Goal: Task Accomplishment & Management: Use online tool/utility

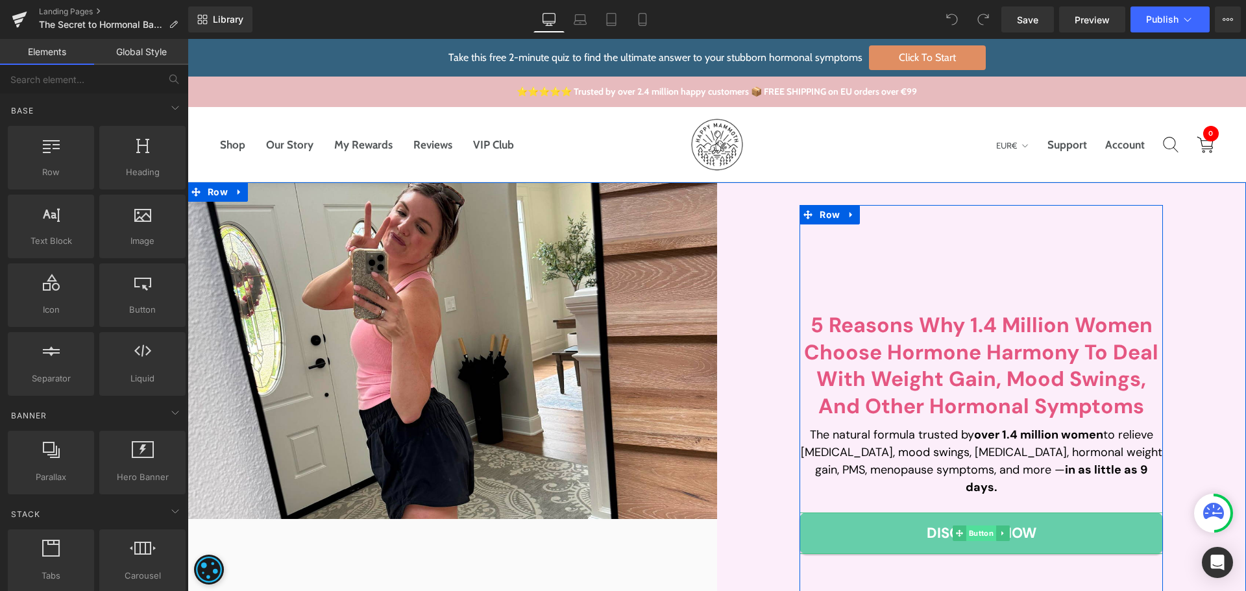
click at [984, 526] on span "Button" at bounding box center [982, 534] width 30 height 16
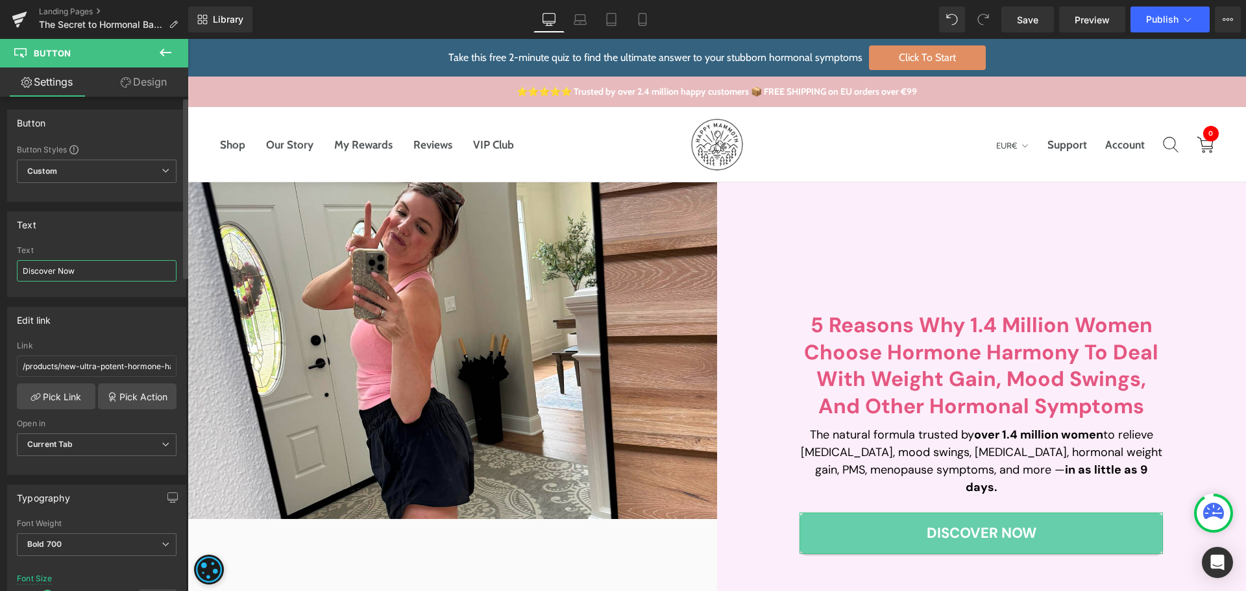
click at [55, 269] on input "Discover Now" at bounding box center [97, 270] width 160 height 21
drag, startPoint x: 55, startPoint y: 269, endPoint x: 3, endPoint y: 267, distance: 52.0
click at [55, 269] on input "Discover Now" at bounding box center [97, 270] width 160 height 21
paste input "JOIN NOW"
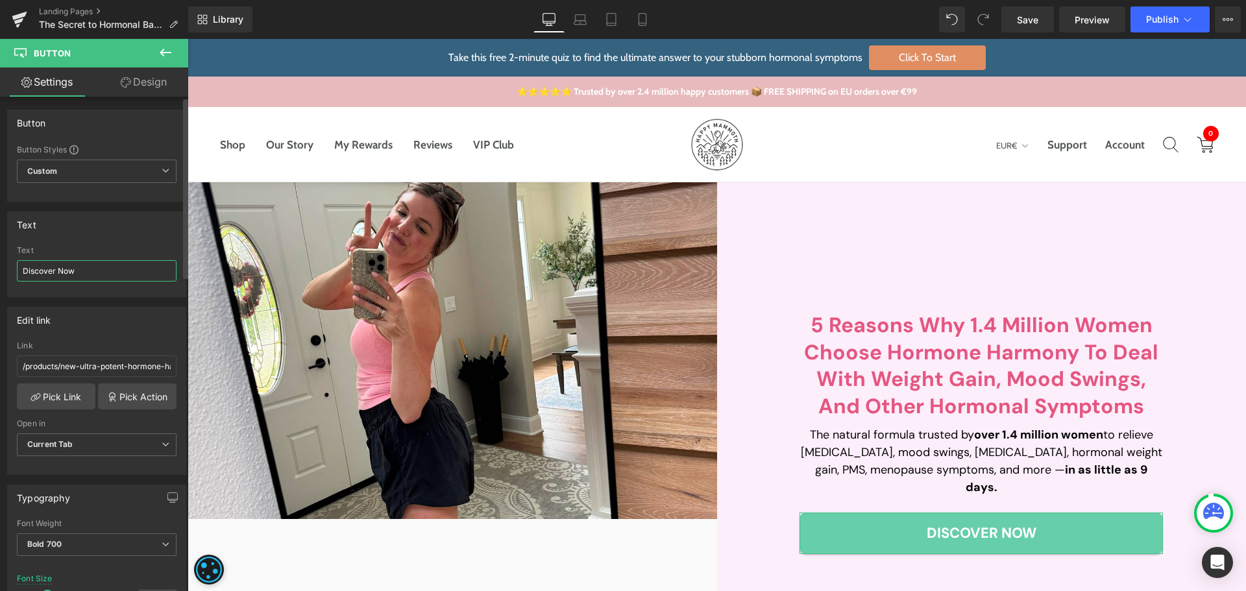
type input "JOIN NOW"
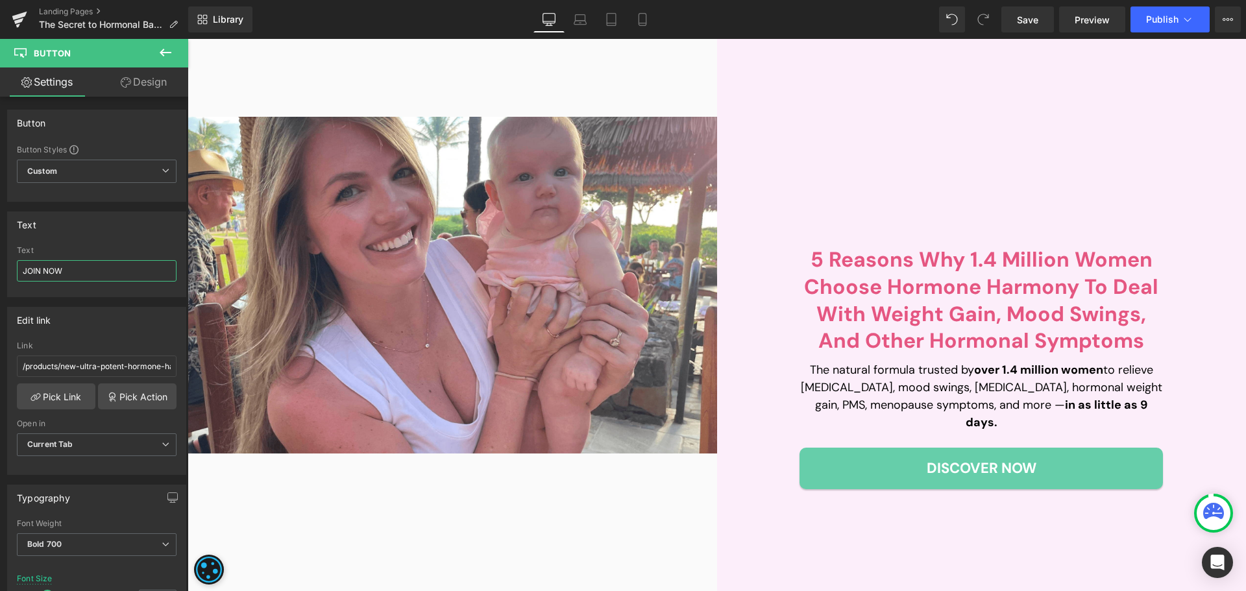
scroll to position [584, 0]
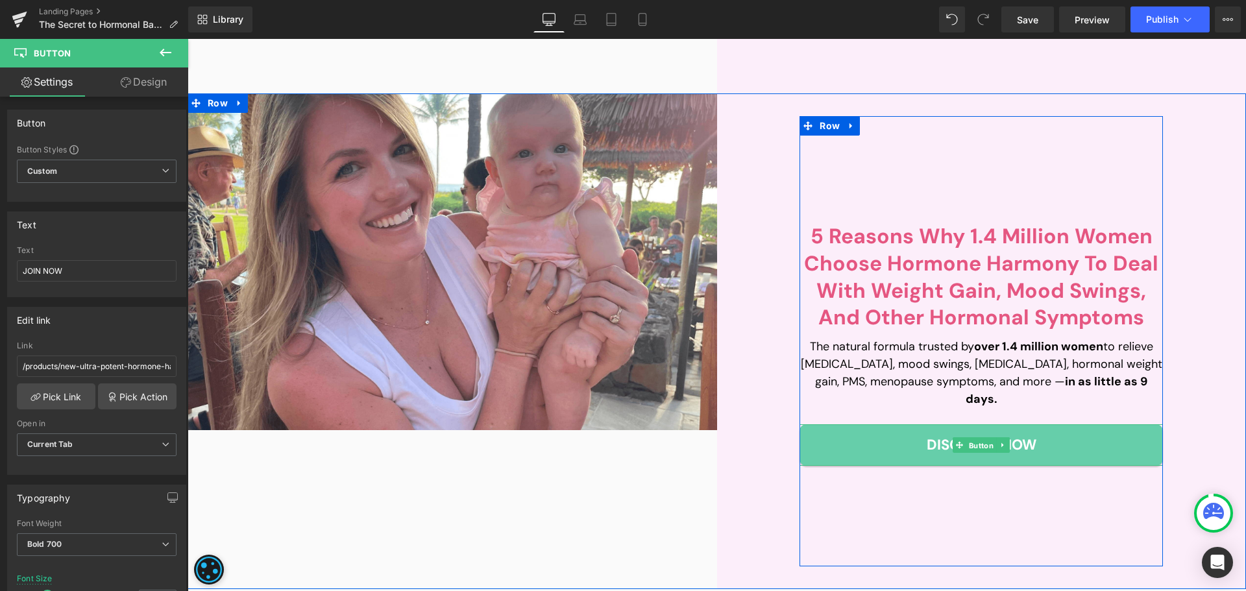
click at [973, 438] on span "Button" at bounding box center [982, 446] width 30 height 16
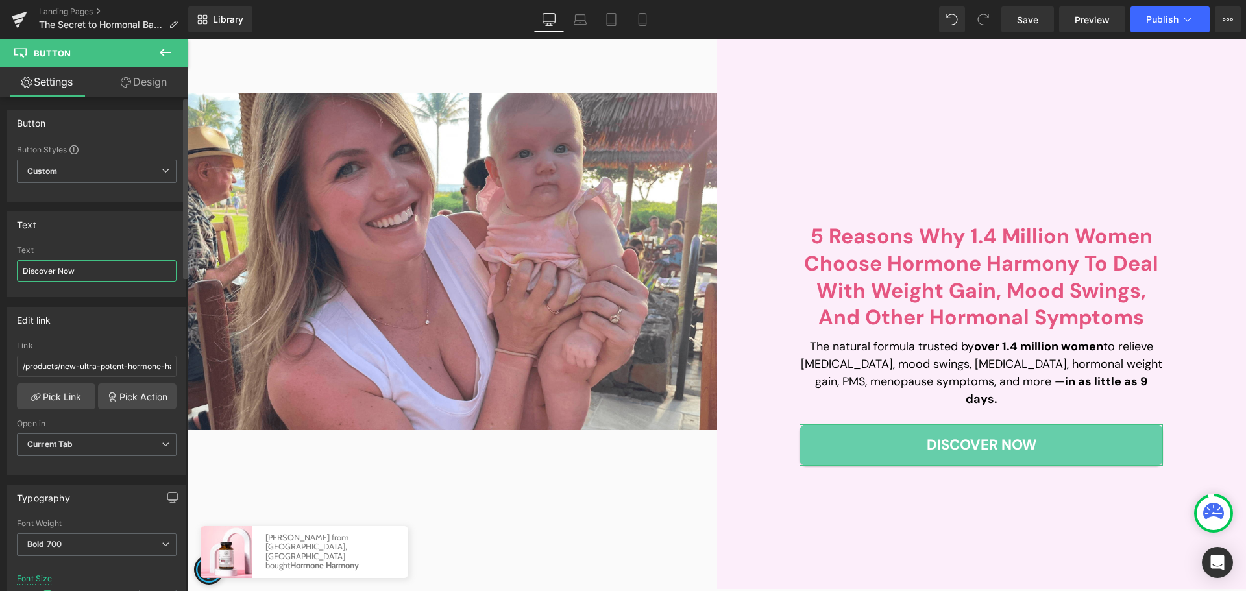
click at [112, 277] on input "Discover Now" at bounding box center [97, 270] width 160 height 21
paste input "JOIN NOW"
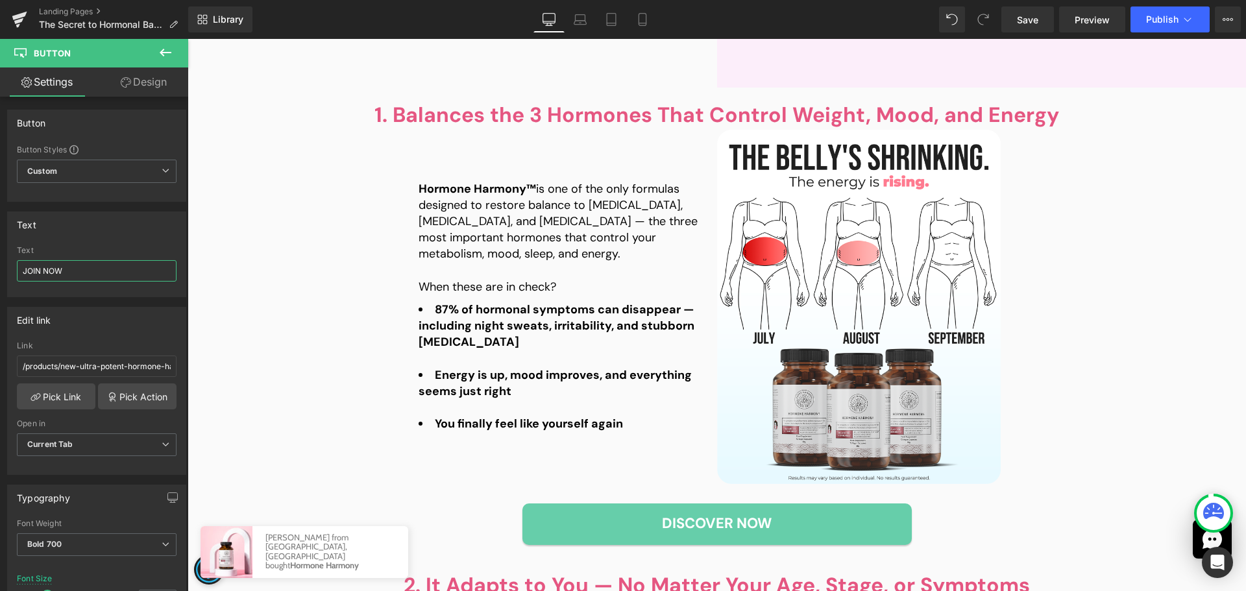
scroll to position [1233, 0]
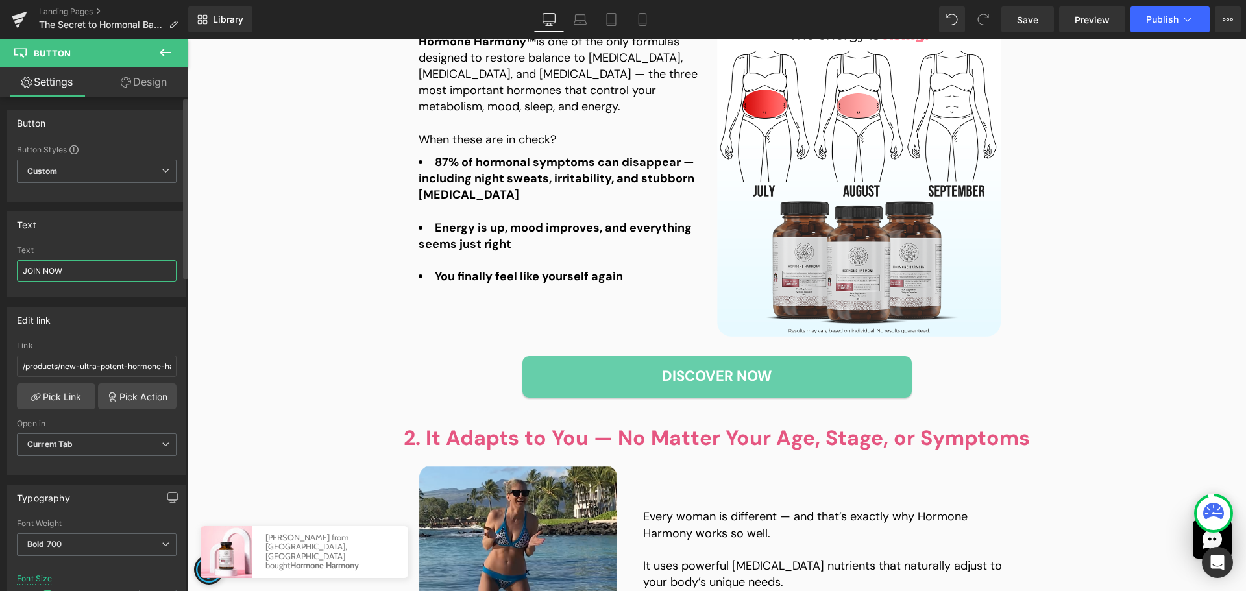
type input "JOIN NOW"
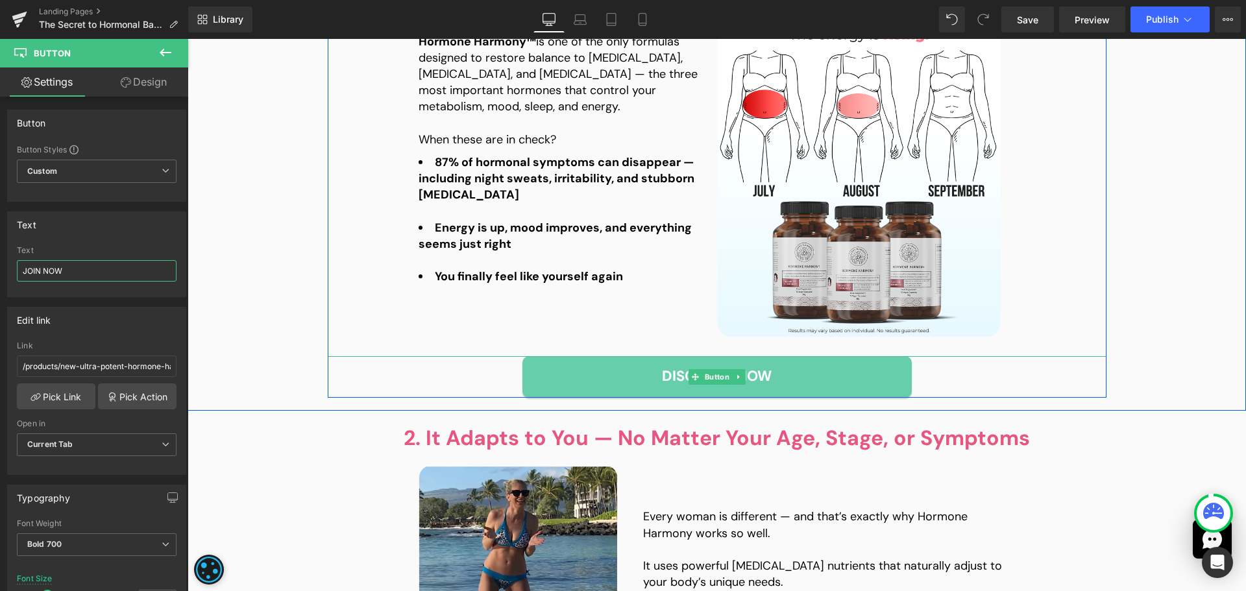
drag, startPoint x: 702, startPoint y: 373, endPoint x: 241, endPoint y: 292, distance: 467.9
click at [702, 373] on span "Button" at bounding box center [717, 377] width 30 height 16
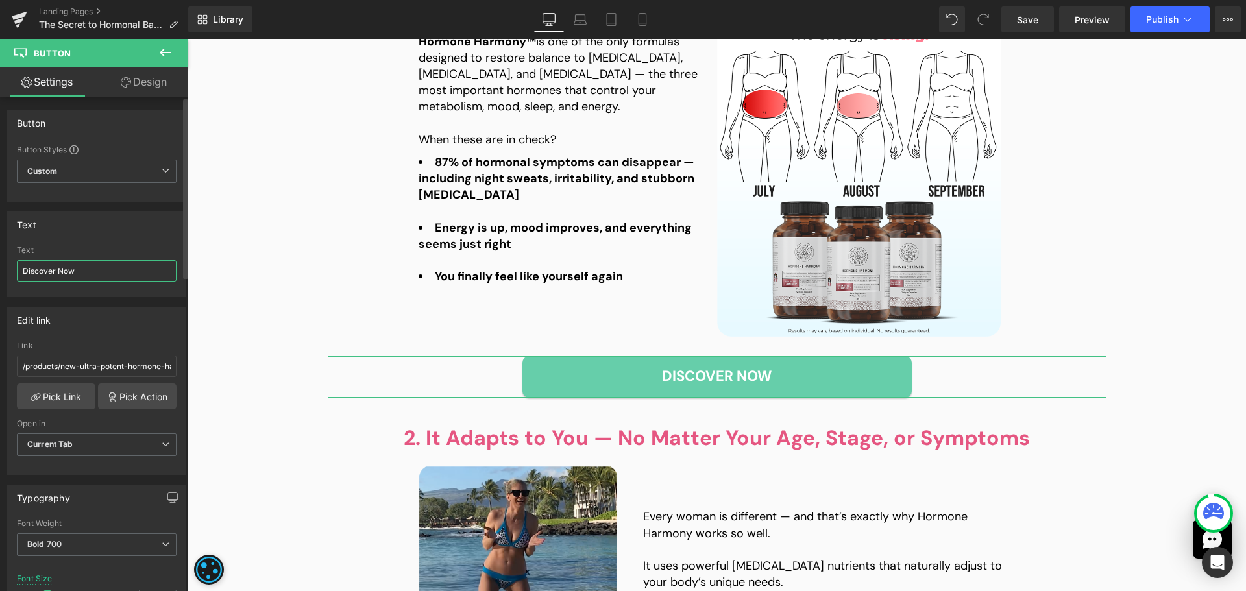
click at [80, 266] on input "Discover Now" at bounding box center [97, 270] width 160 height 21
paste input "Start Your Journey"
type input "Start Your Journey Now"
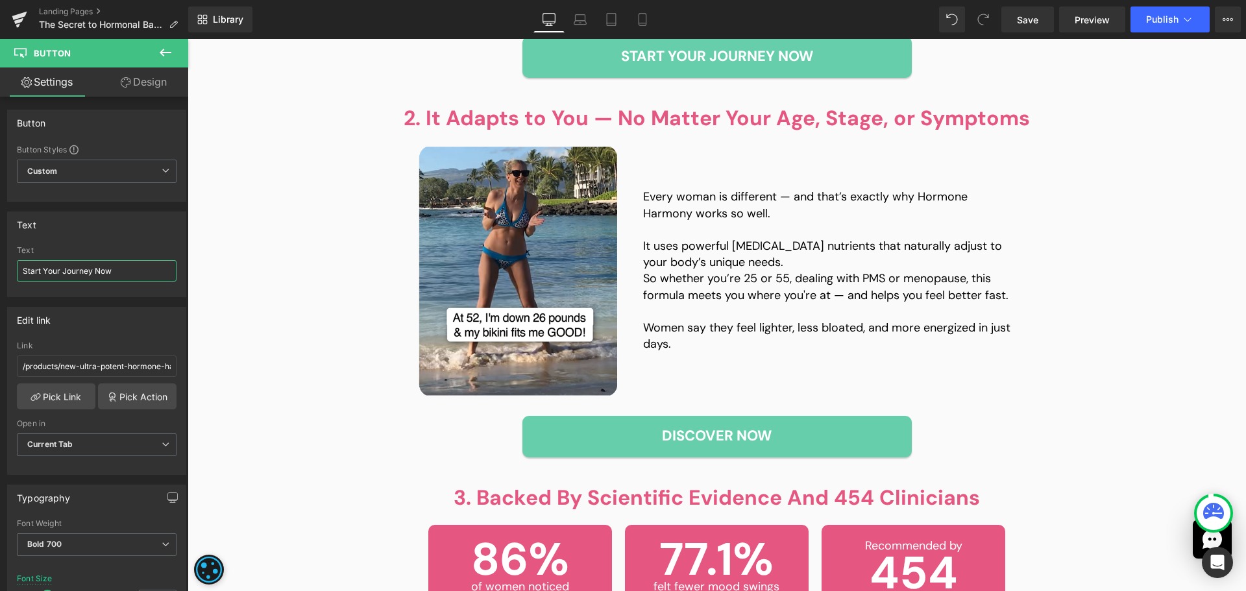
scroll to position [1558, 0]
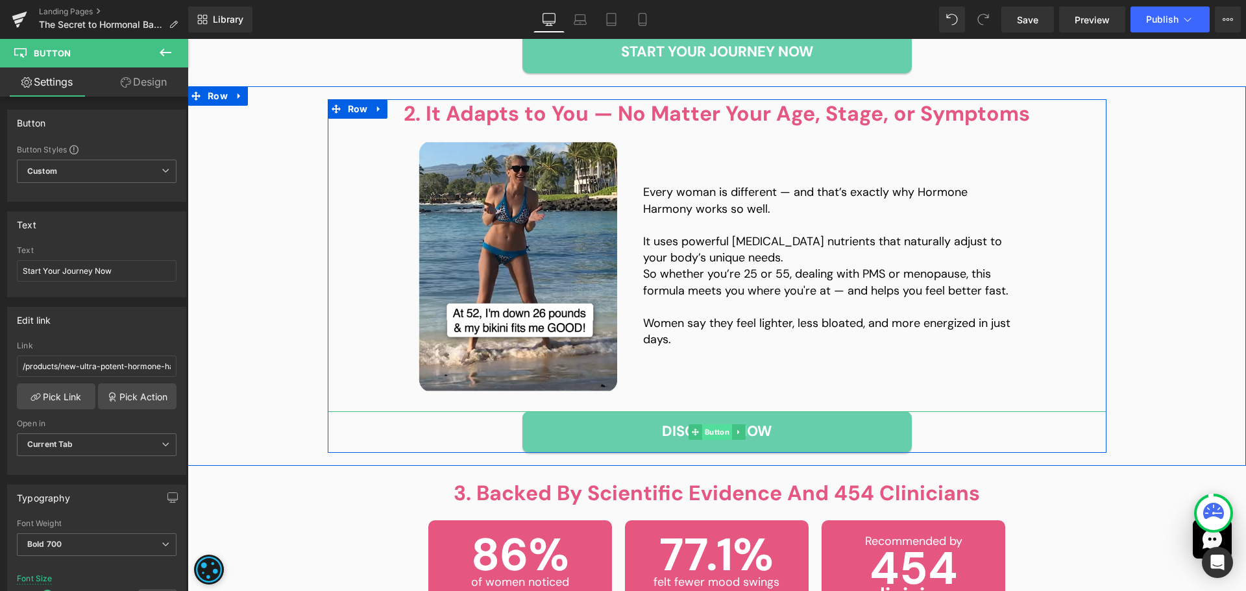
click at [717, 430] on span "Button" at bounding box center [717, 433] width 30 height 16
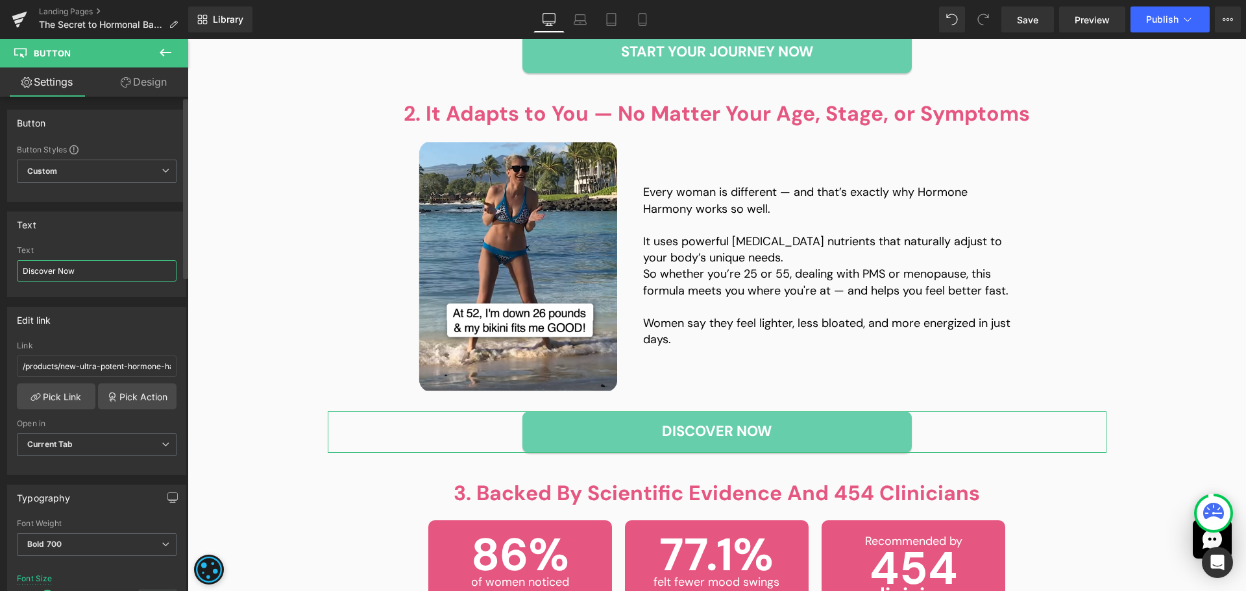
click at [82, 280] on input "Discover Now" at bounding box center [97, 270] width 160 height 21
paste input "Start Your Journey"
type input "Start Your Journey Now"
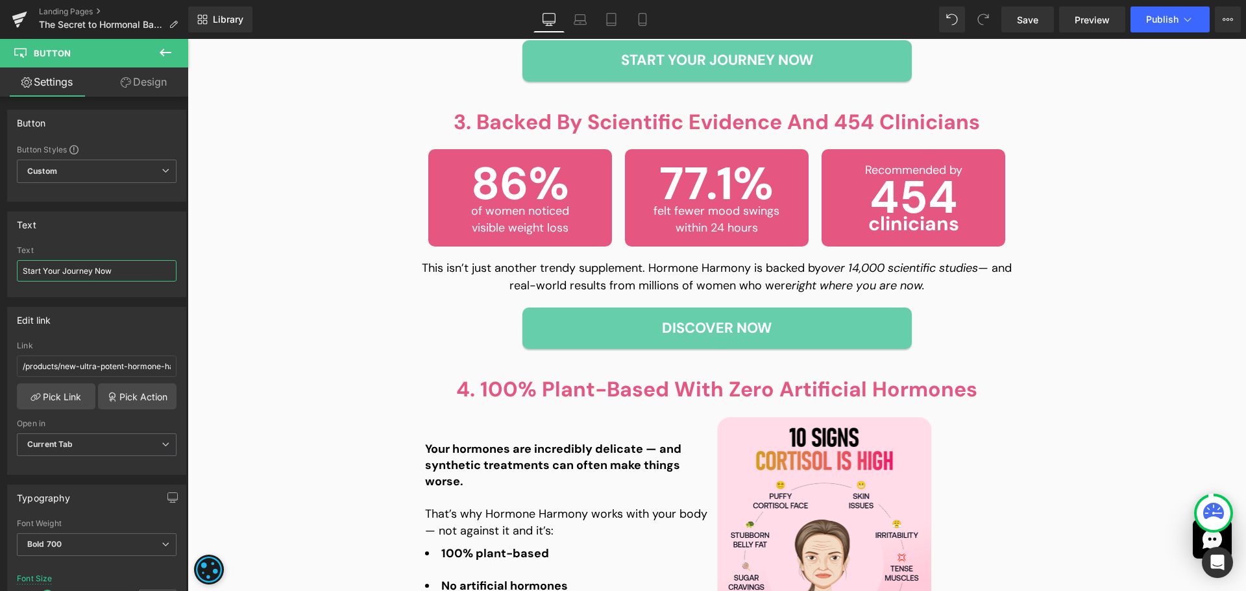
scroll to position [1948, 0]
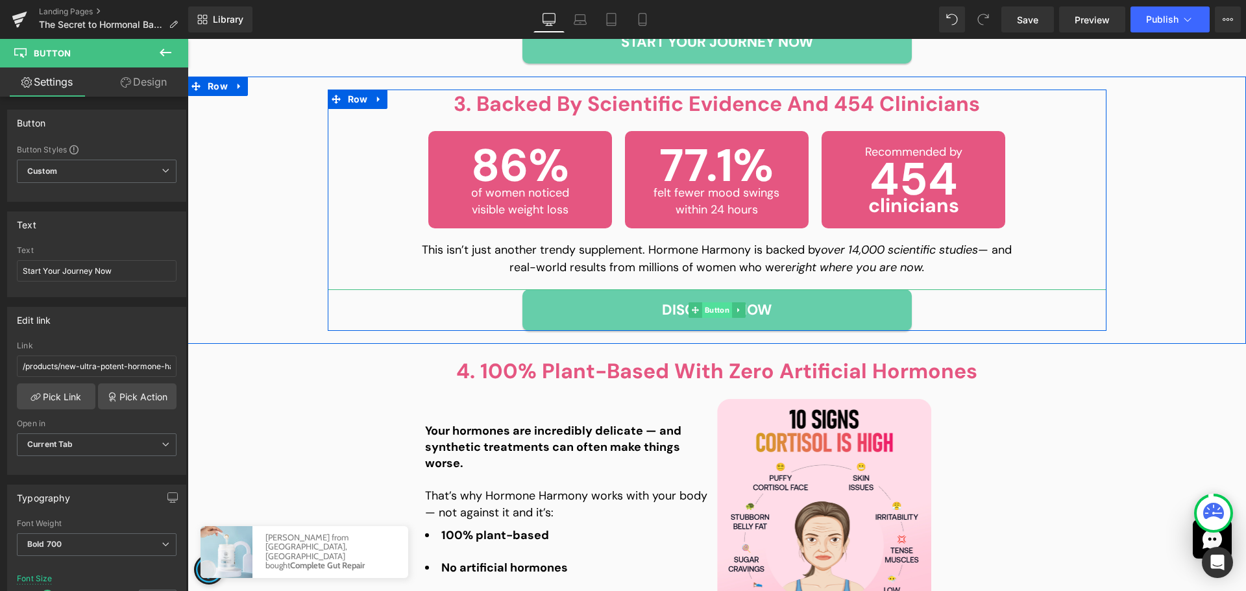
click at [710, 309] on span "Button" at bounding box center [717, 311] width 30 height 16
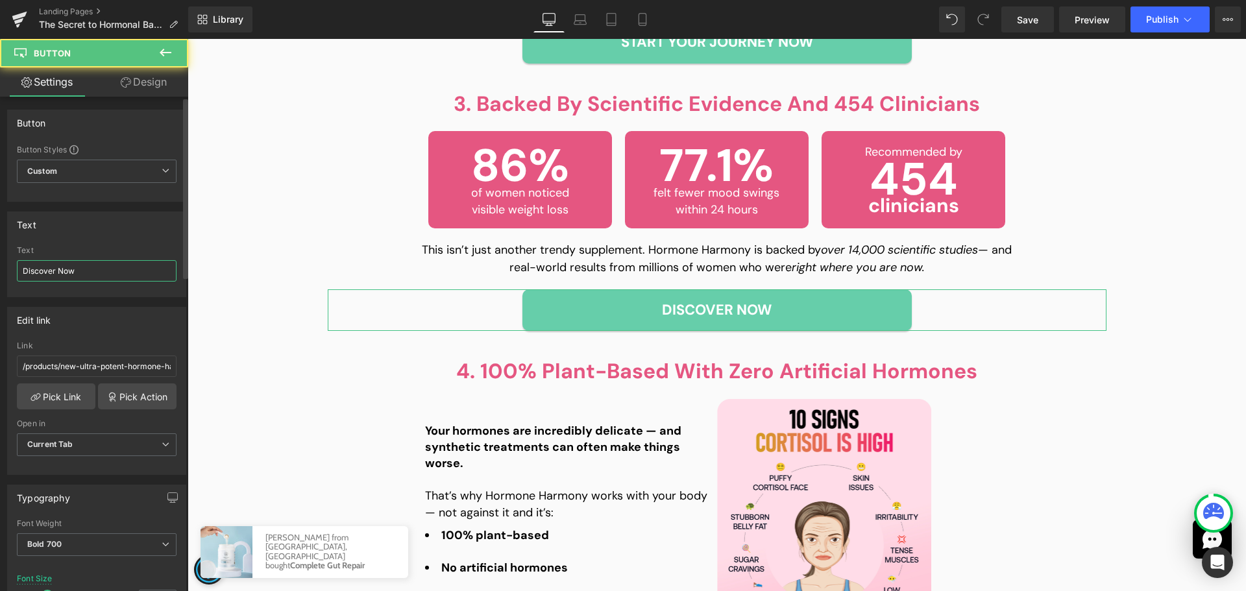
click at [92, 275] on input "Discover Now" at bounding box center [97, 270] width 160 height 21
paste input "Start Your Journey"
type input "Start Your Journey Now"
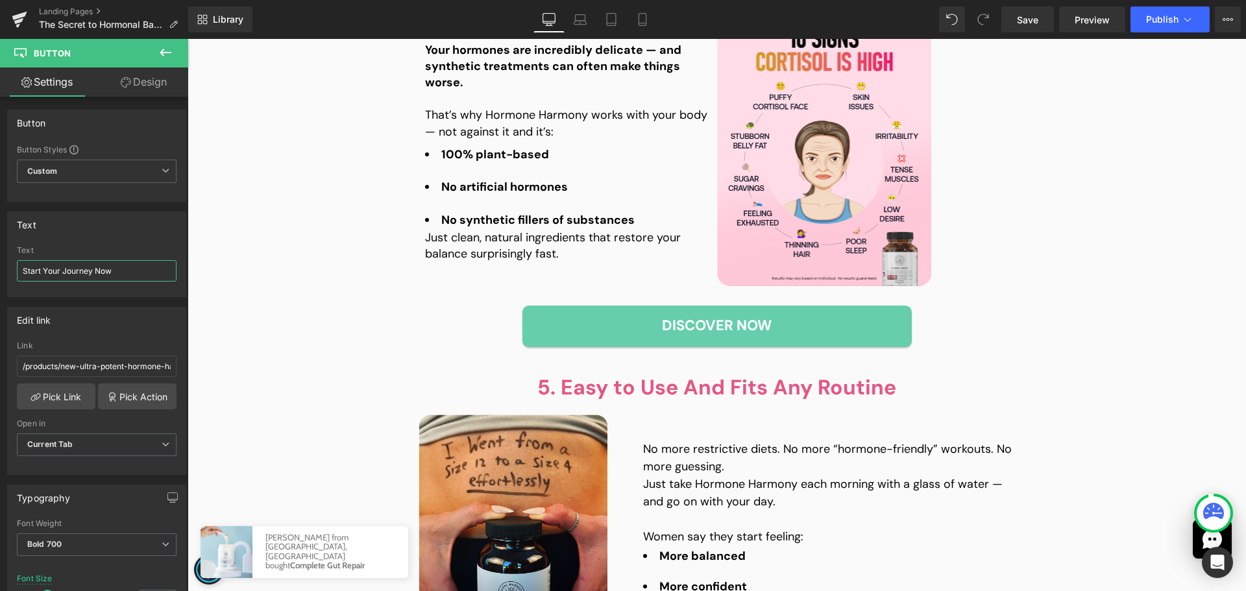
scroll to position [2337, 0]
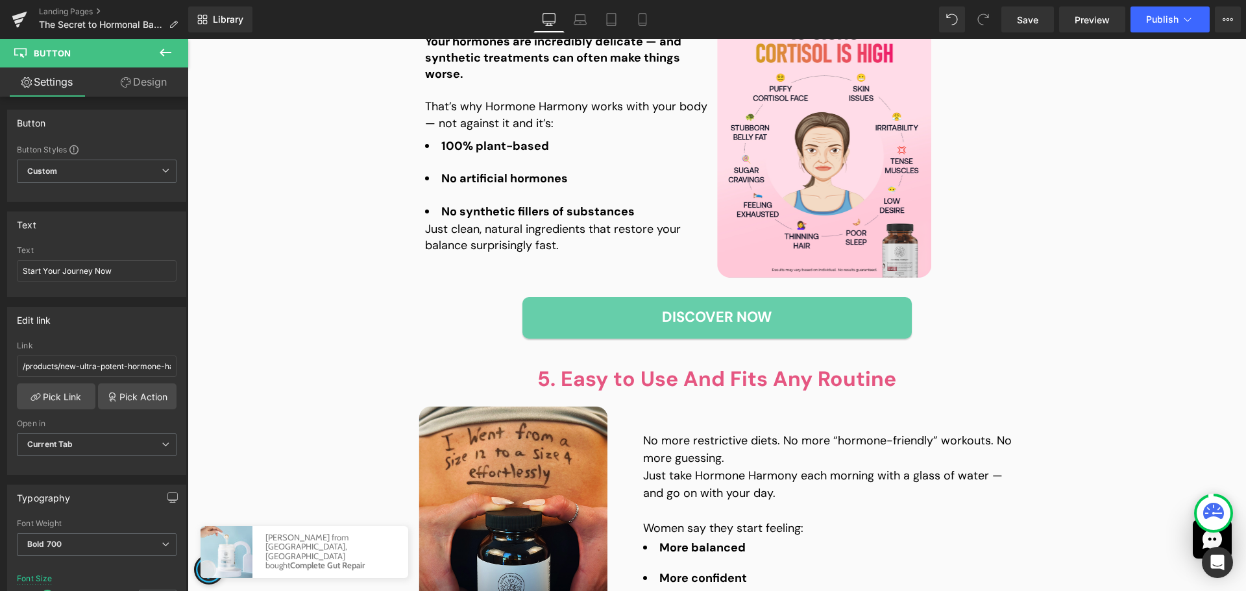
click at [1154, 367] on div "5. Easy to Use And Fits Any Routine Heading Image No more restrictive diets. No…" at bounding box center [717, 535] width 1059 height 340
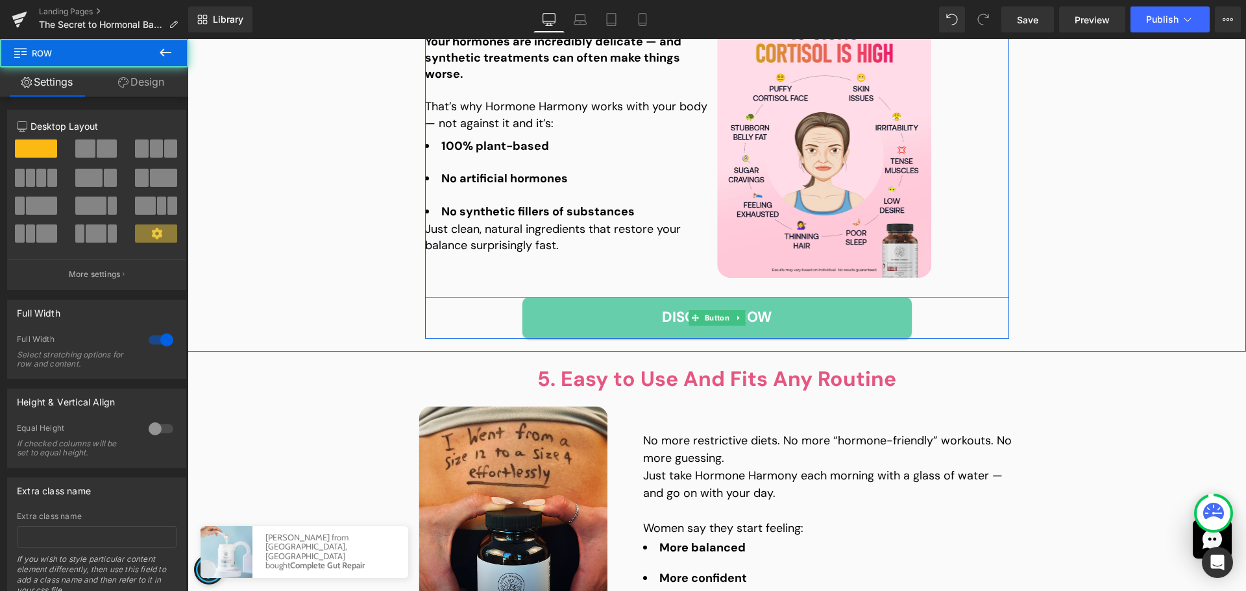
click at [693, 310] on span "Discover Now" at bounding box center [717, 317] width 110 height 23
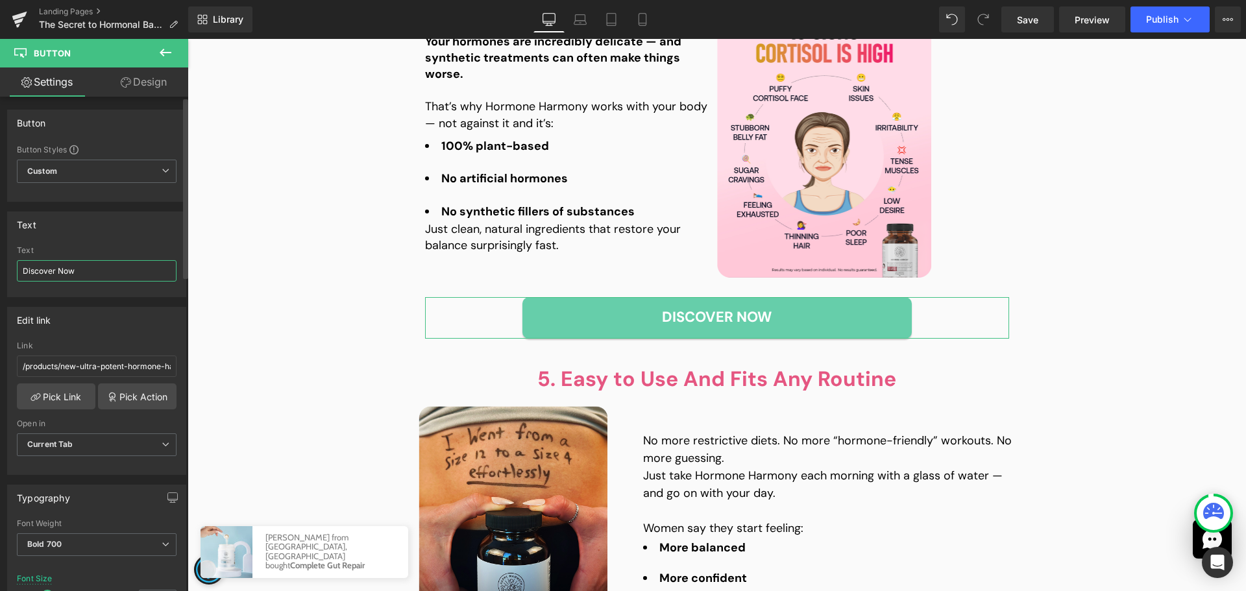
click at [63, 271] on input "Discover Now" at bounding box center [97, 270] width 160 height 21
type input "Start Your Journey Now"
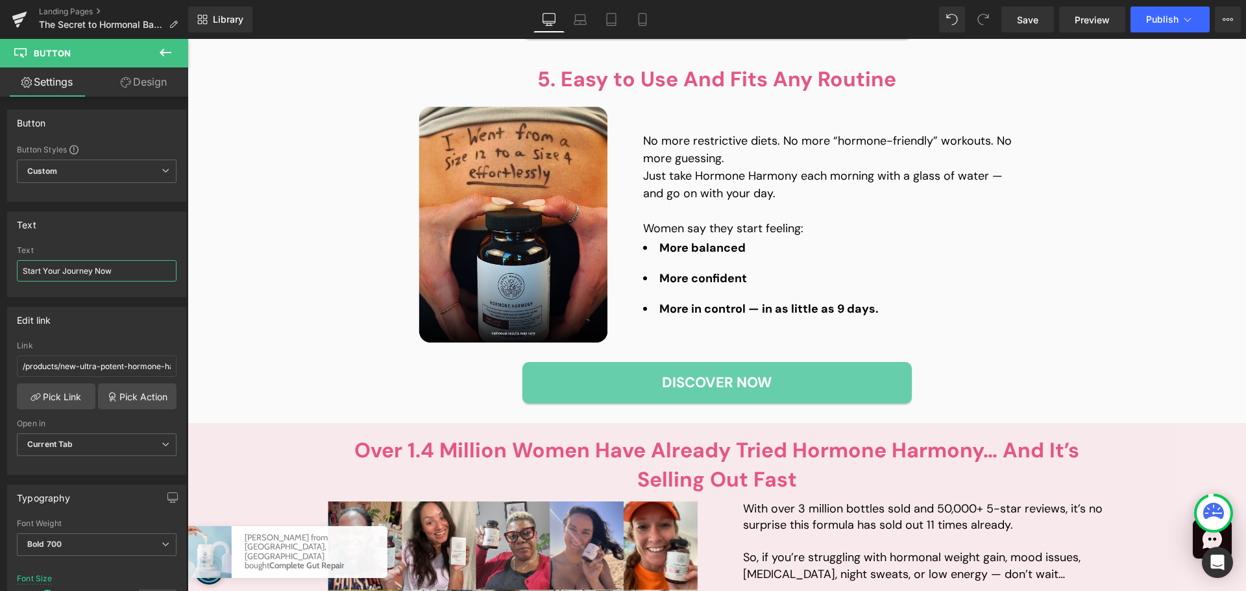
scroll to position [2662, 0]
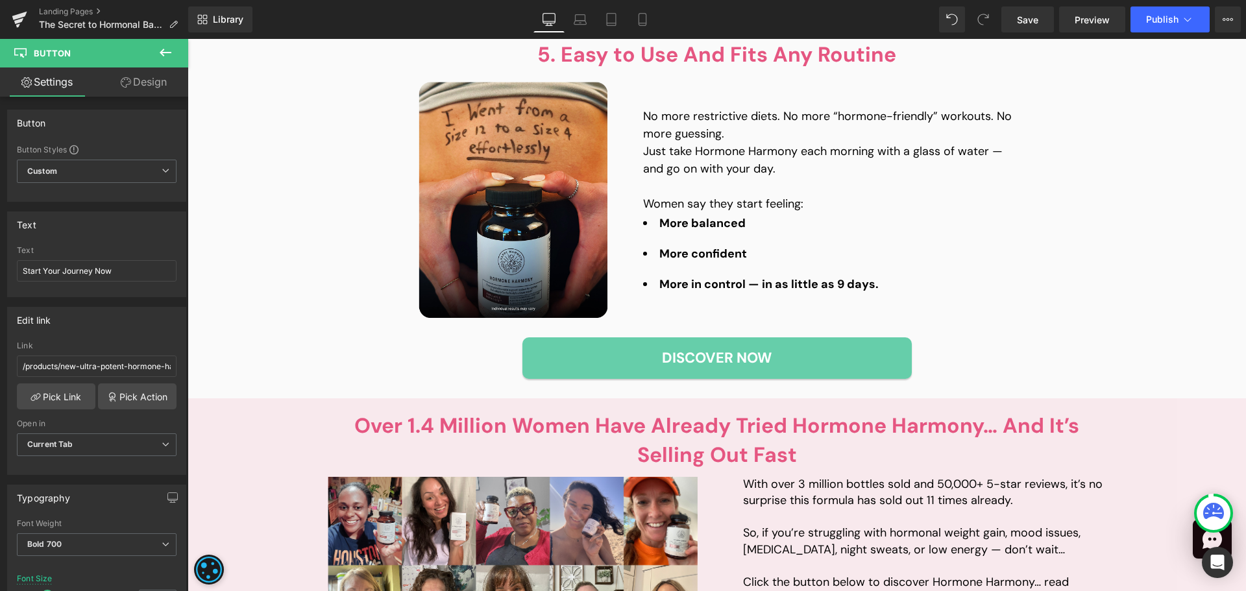
click at [957, 357] on div "Discover Now" at bounding box center [717, 359] width 779 height 42
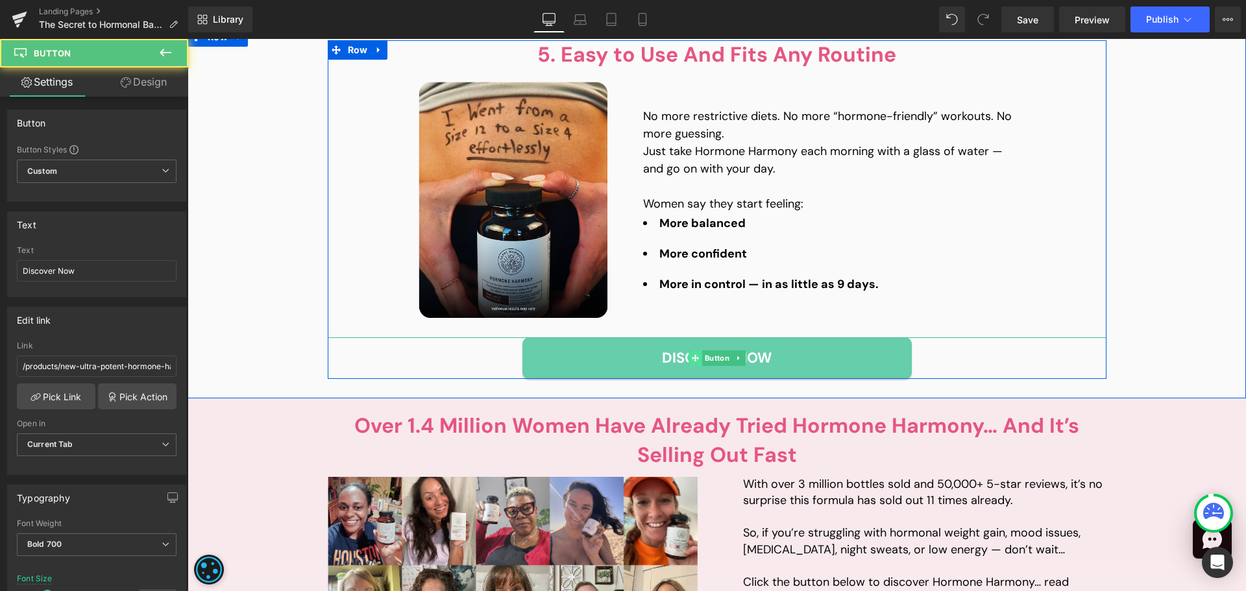
click at [695, 354] on span at bounding box center [696, 359] width 14 height 16
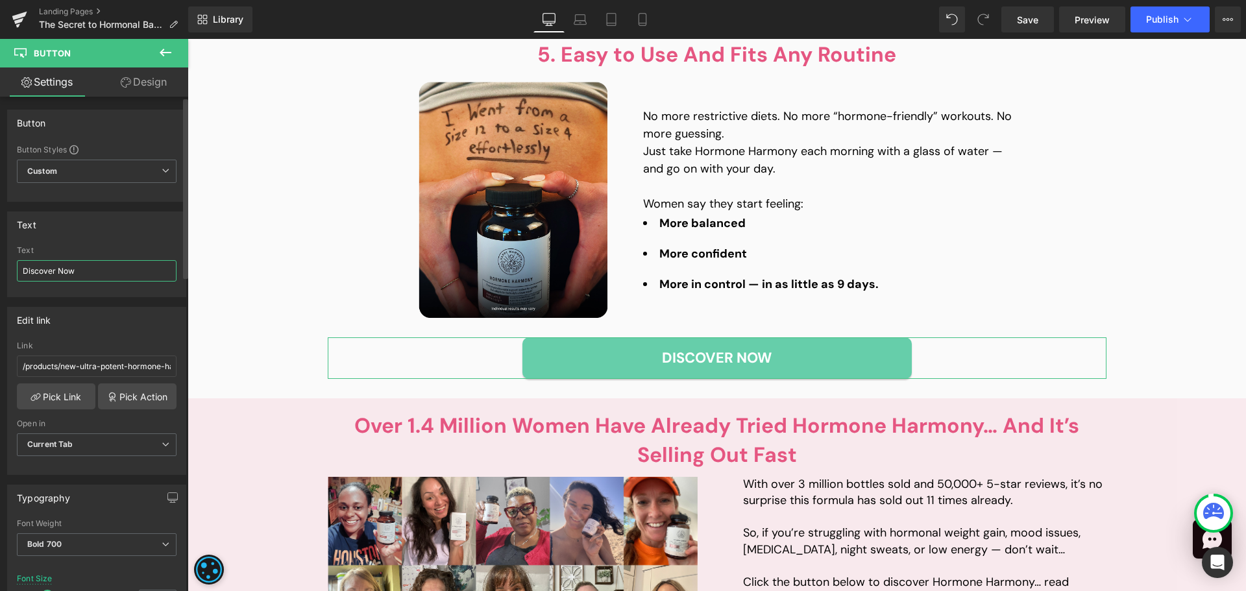
click at [76, 272] on input "Discover Now" at bounding box center [97, 270] width 160 height 21
paste input "Start Your Journey"
type input "Start Your Journey Now"
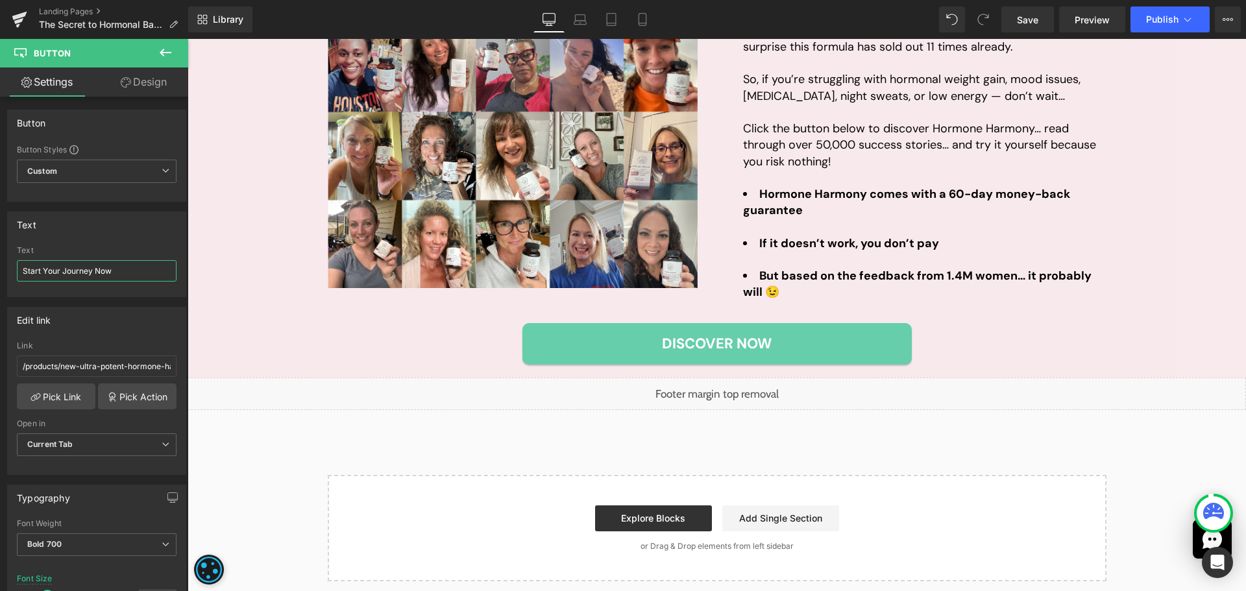
scroll to position [3116, 0]
click at [1035, 335] on div "Discover Now" at bounding box center [717, 344] width 779 height 42
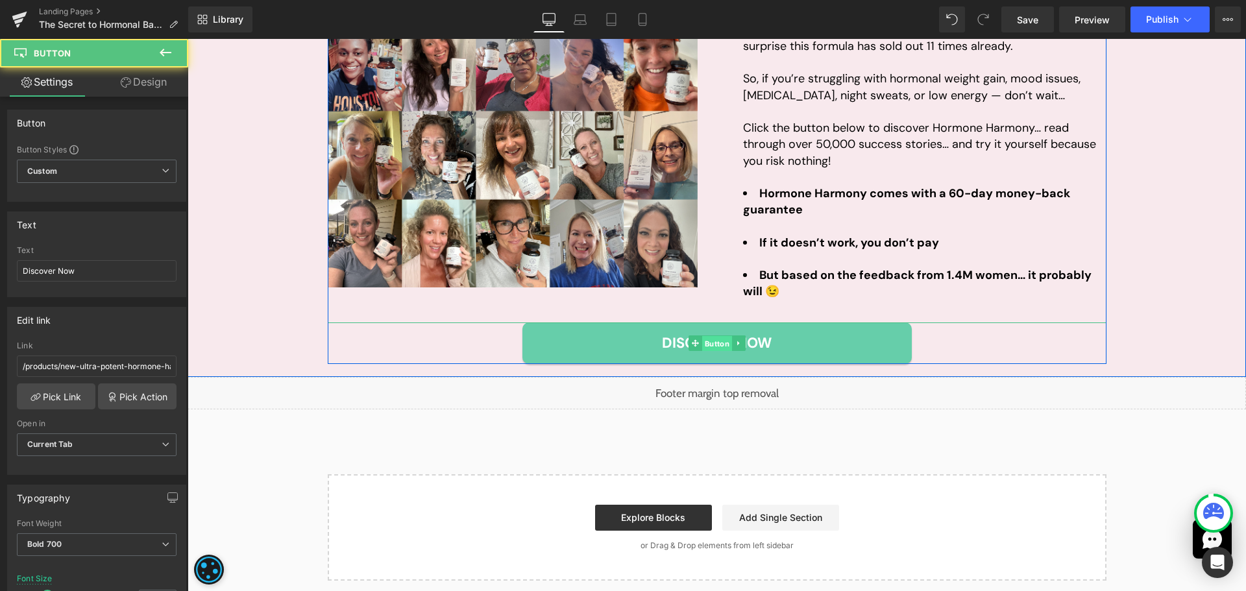
click at [717, 340] on span "Button" at bounding box center [717, 344] width 30 height 16
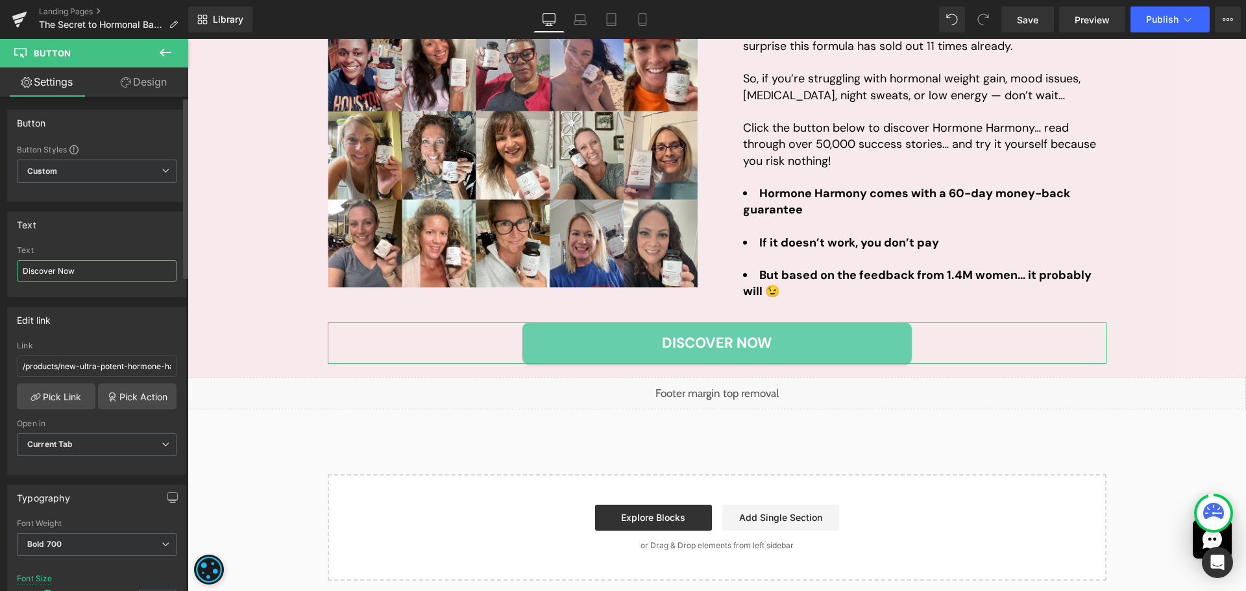
click at [103, 281] on input "Discover Now" at bounding box center [97, 270] width 160 height 21
paste input "Start Your Journey"
type input "Start Your Journey Now"
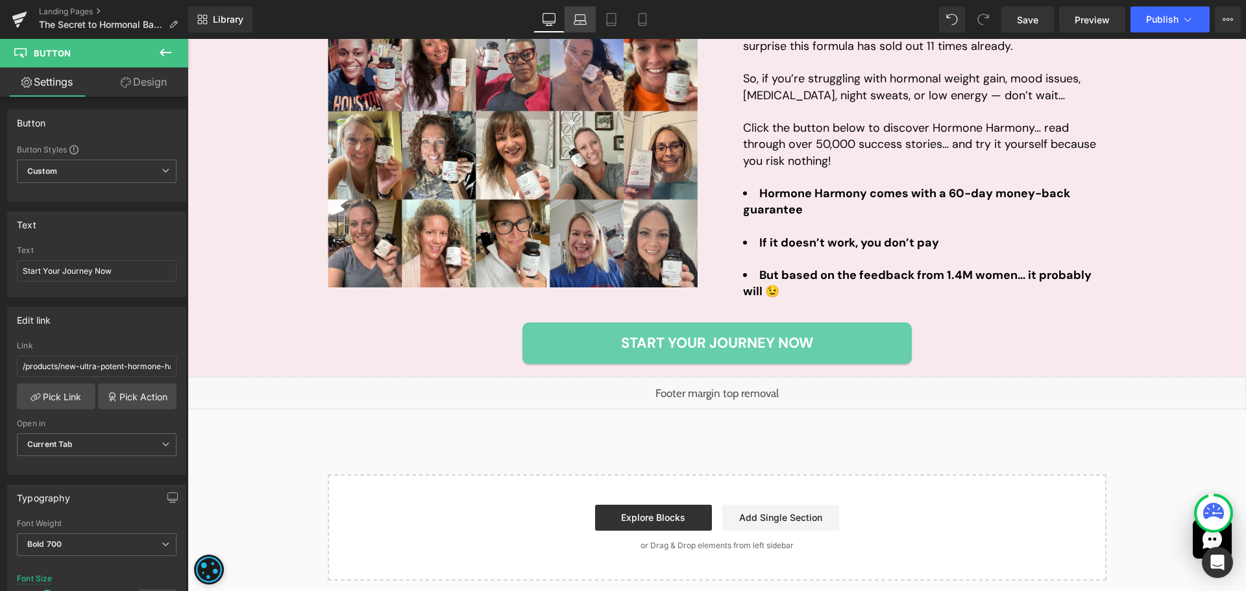
click at [575, 20] on icon at bounding box center [580, 19] width 13 height 13
type input "17"
type input "100"
type input "340"
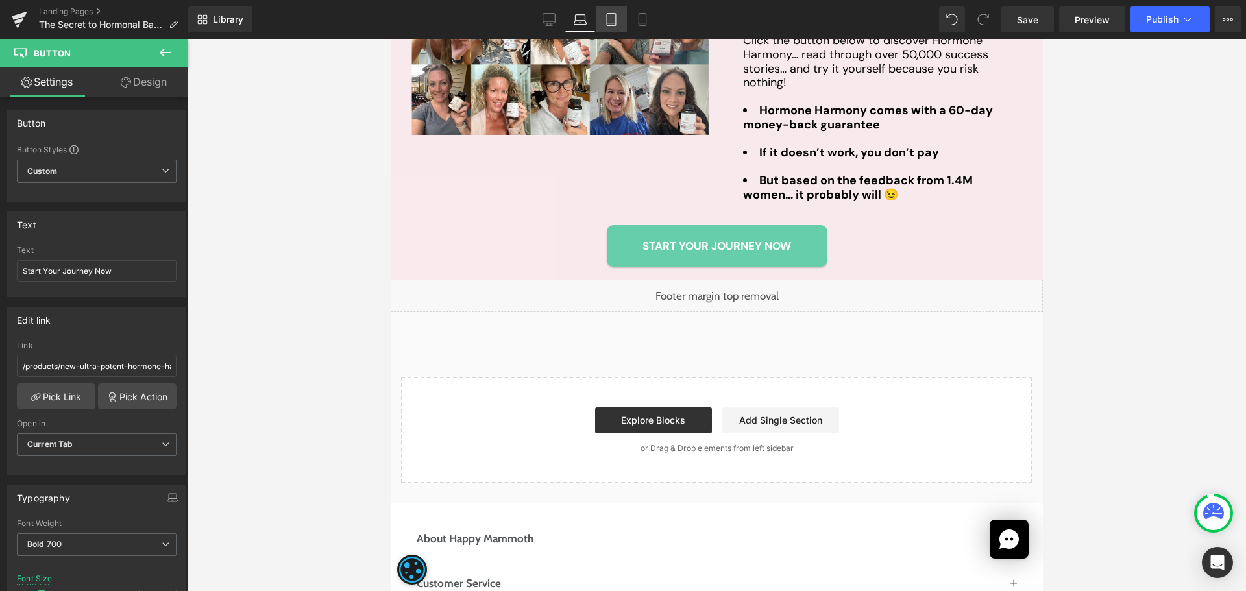
click at [612, 20] on icon at bounding box center [611, 19] width 13 height 13
type input "100"
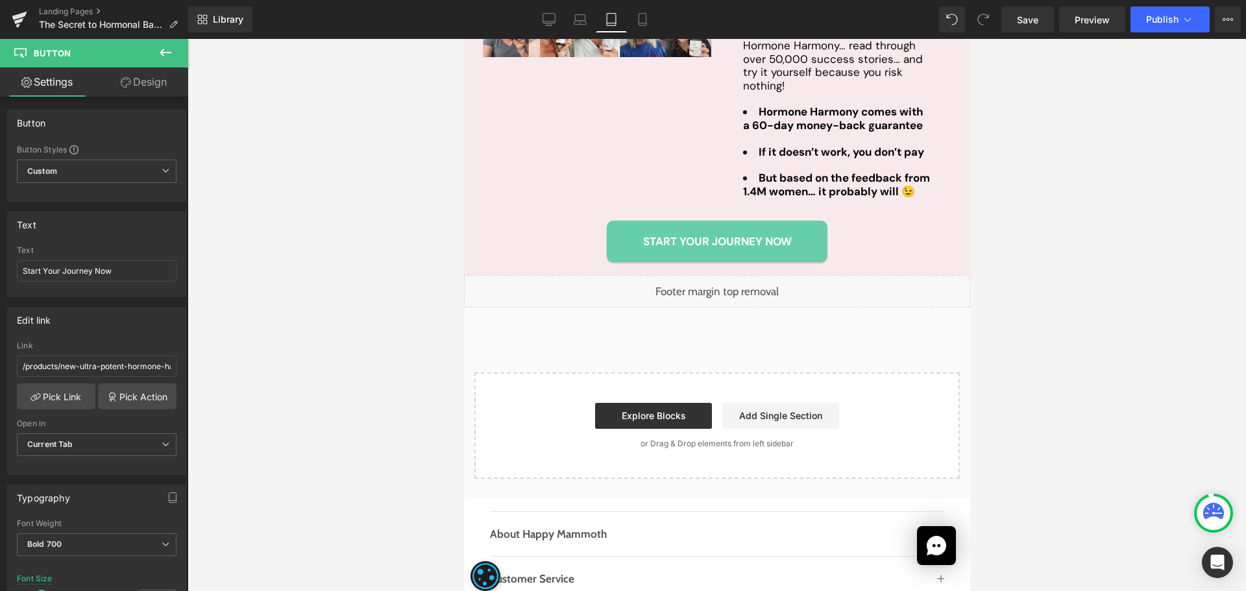
scroll to position [3385, 0]
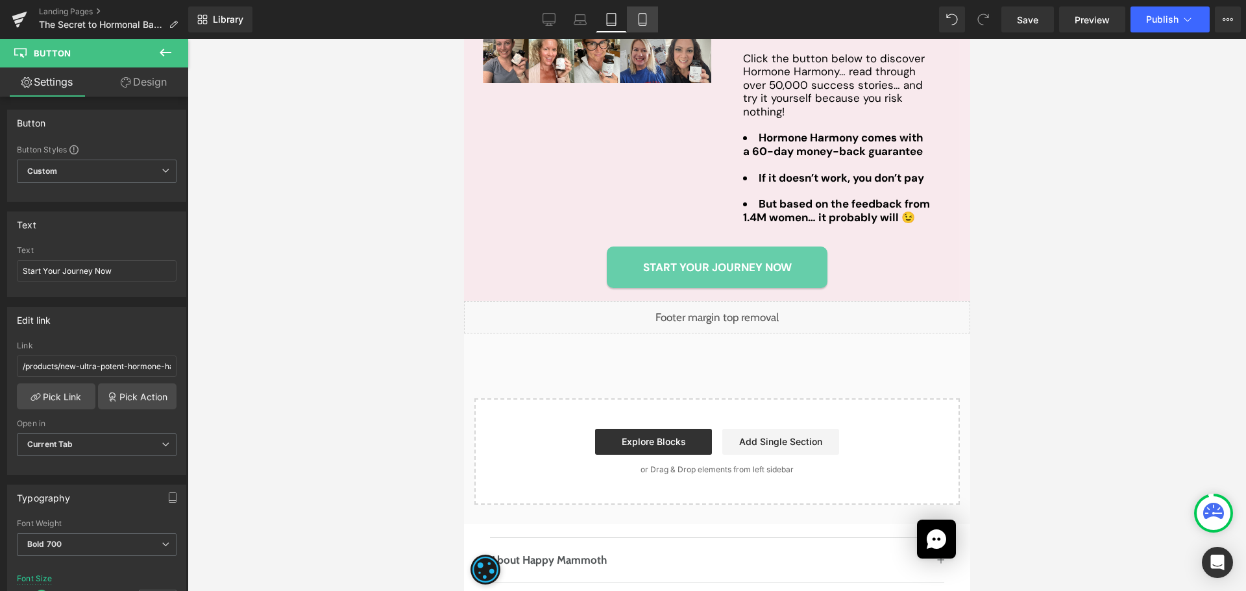
click at [644, 21] on icon at bounding box center [642, 19] width 13 height 13
type input "16"
type input "100"
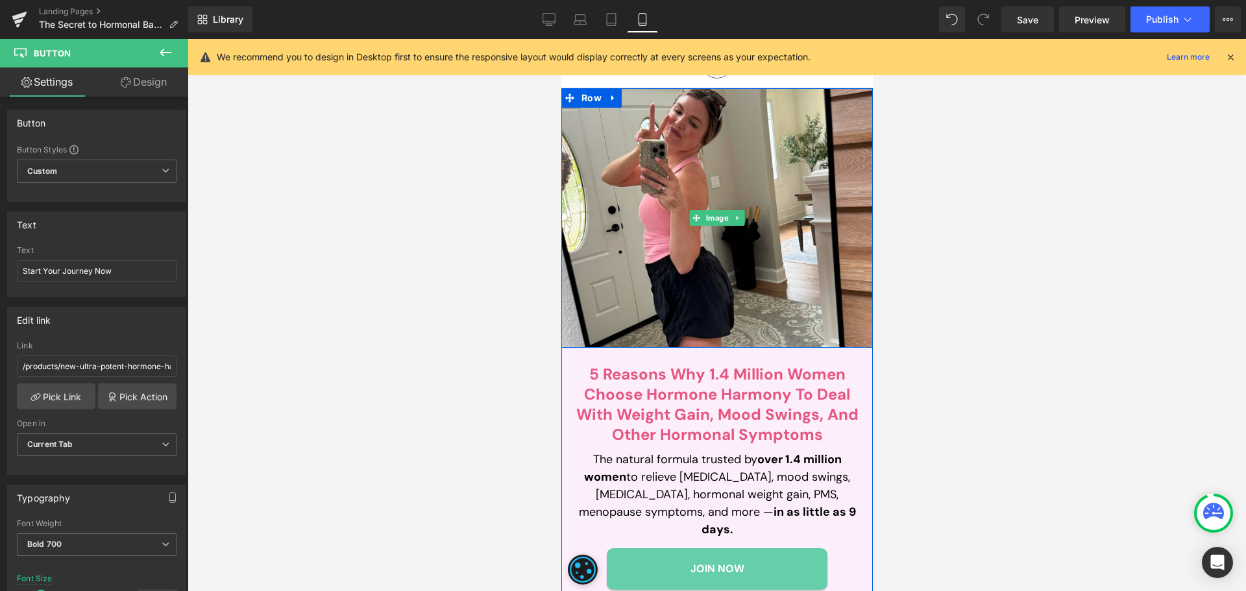
scroll to position [10, 0]
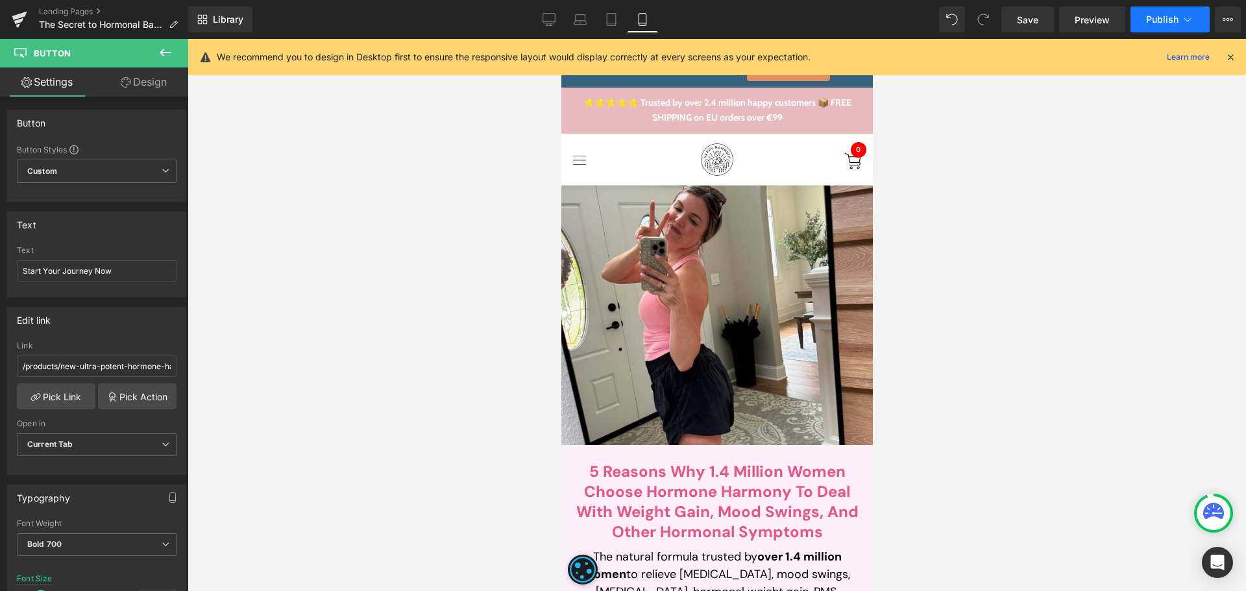
click at [1150, 26] on button "Publish" at bounding box center [1170, 19] width 79 height 26
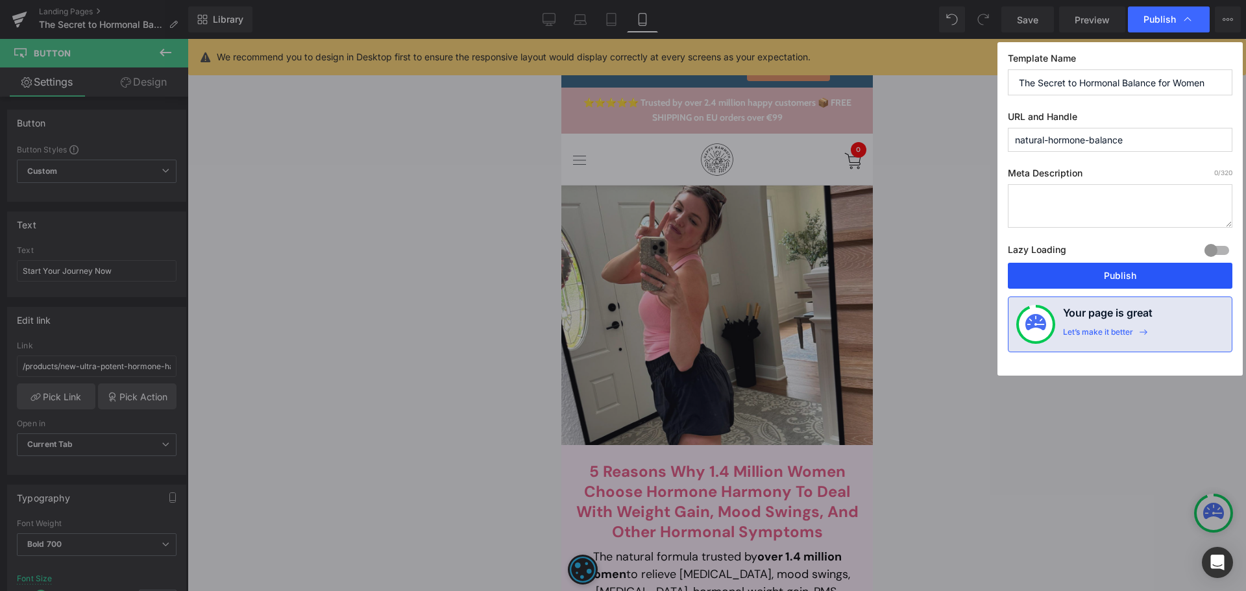
click at [1118, 271] on button "Publish" at bounding box center [1120, 276] width 225 height 26
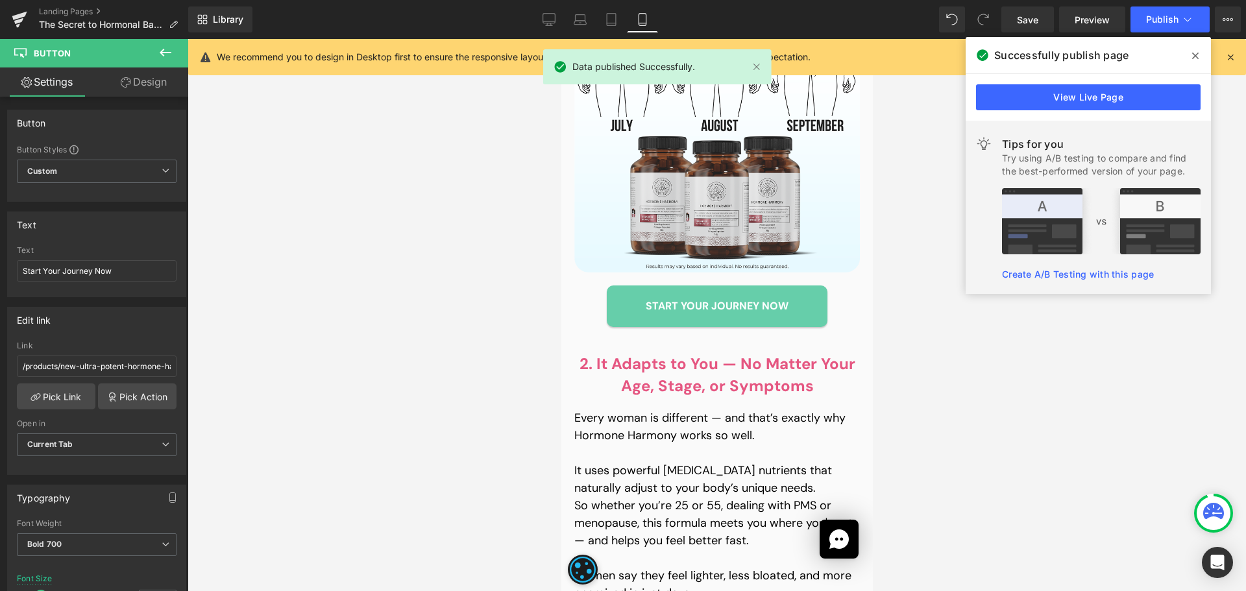
scroll to position [1828, 0]
